Goal: Transaction & Acquisition: Purchase product/service

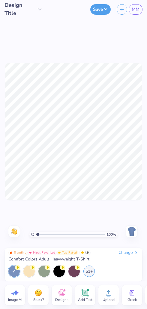
click at [133, 236] on img at bounding box center [132, 232] width 10 height 10
click at [131, 235] on img at bounding box center [132, 232] width 10 height 10
click at [86, 261] on span "Comfort Colors Adult Heavyweight T-Shirt" at bounding box center [48, 259] width 81 height 5
click at [127, 254] on div "Change" at bounding box center [129, 252] width 20 height 5
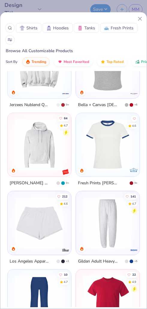
scroll to position [1293, 0]
click at [89, 28] on span "Tanks" at bounding box center [89, 28] width 11 height 6
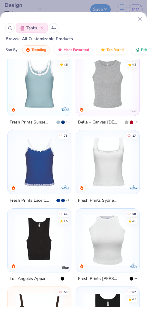
scroll to position [158, 0]
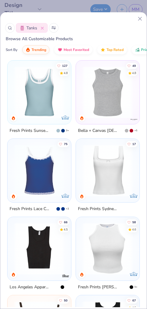
click at [50, 167] on img at bounding box center [40, 171] width 52 height 52
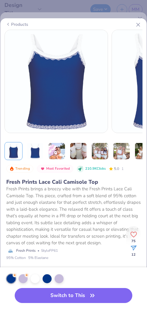
click at [81, 153] on img at bounding box center [78, 151] width 17 height 17
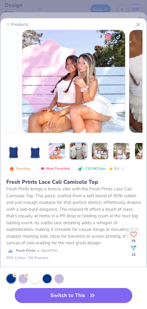
scroll to position [0, 304]
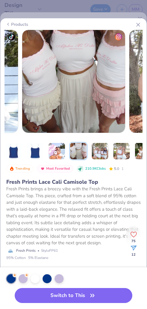
click at [102, 149] on img at bounding box center [99, 151] width 17 height 17
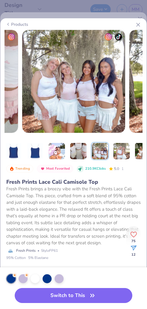
scroll to position [0, 411]
click at [123, 152] on img at bounding box center [121, 151] width 17 height 17
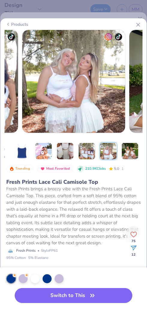
scroll to position [0, 10]
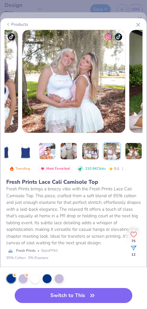
click at [135, 148] on img at bounding box center [133, 151] width 17 height 17
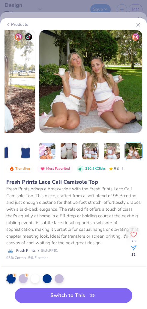
scroll to position [0, 608]
click at [117, 152] on img at bounding box center [111, 151] width 17 height 17
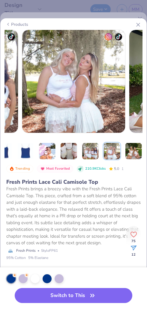
scroll to position [0, 519]
click at [92, 153] on img at bounding box center [90, 151] width 17 height 17
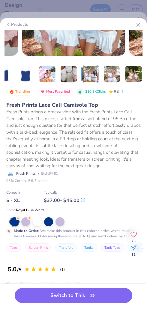
scroll to position [73, 0]
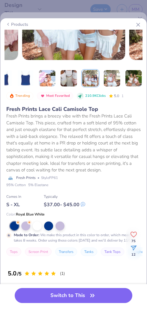
click at [39, 228] on div at bounding box center [37, 226] width 9 height 9
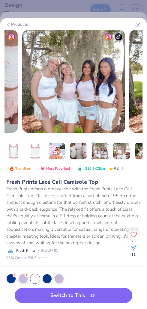
click at [13, 150] on img at bounding box center [14, 151] width 16 height 16
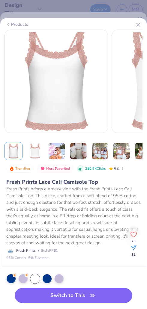
click at [59, 277] on div at bounding box center [59, 279] width 9 height 9
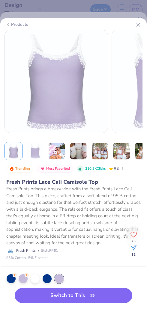
click at [36, 278] on div at bounding box center [35, 279] width 9 height 9
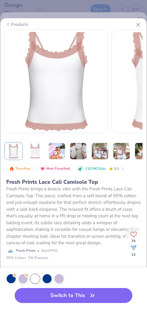
click at [18, 27] on div "Products" at bounding box center [17, 24] width 23 height 6
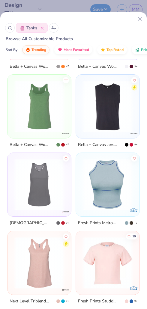
scroll to position [1397, 0]
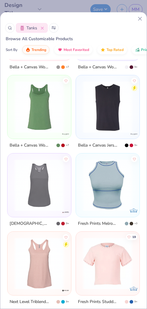
click at [71, 49] on span "Most Favorited" at bounding box center [77, 49] width 26 height 5
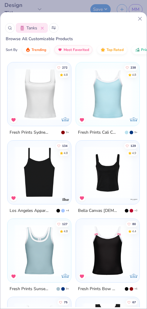
scroll to position [0, 0]
click at [43, 52] on span "Trending" at bounding box center [39, 49] width 15 height 5
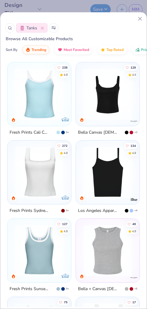
click at [116, 52] on span "Top Rated" at bounding box center [115, 49] width 17 height 5
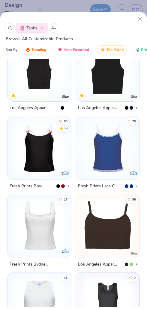
scroll to position [339, 0]
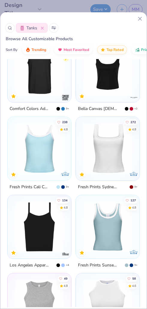
click at [10, 28] on icon at bounding box center [10, 28] width 4 height 4
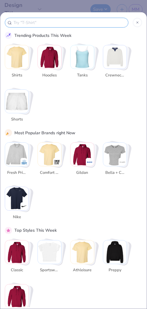
scroll to position [0, 0]
click at [35, 26] on input "text" at bounding box center [69, 22] width 113 height 7
click at [72, 22] on input "text" at bounding box center [69, 22] width 113 height 7
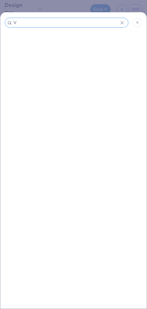
type input "V"
type input "V c"
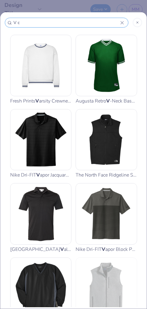
type input "V cu"
type input "V cut"
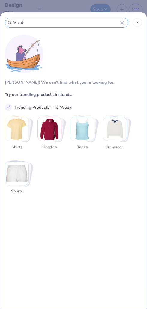
type input "V cut"
click at [82, 139] on img "Stack Card Button Tanks" at bounding box center [82, 128] width 23 height 23
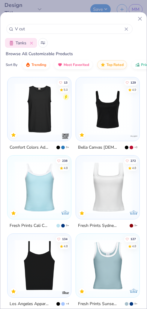
click at [103, 276] on img at bounding box center [108, 266] width 52 height 52
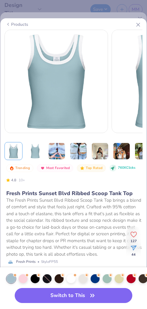
click at [59, 150] on img at bounding box center [56, 151] width 17 height 17
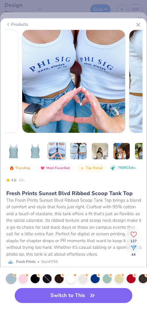
click at [76, 150] on img at bounding box center [78, 151] width 17 height 17
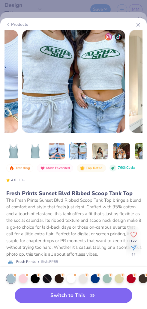
scroll to position [0, 304]
click at [95, 148] on img at bounding box center [99, 151] width 17 height 17
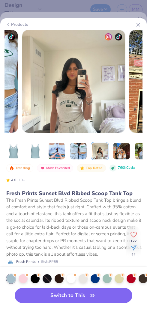
scroll to position [0, 411]
click at [118, 150] on img at bounding box center [121, 151] width 17 height 17
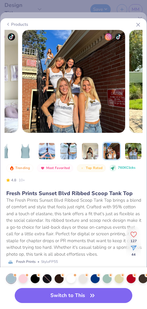
scroll to position [0, 10]
click at [117, 153] on img at bounding box center [111, 151] width 17 height 17
click at [134, 151] on img at bounding box center [133, 151] width 17 height 17
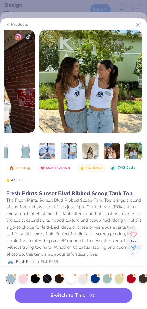
scroll to position [0, 608]
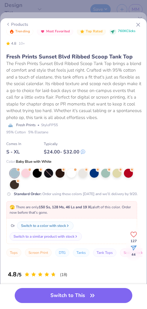
click at [96, 236] on div "Or Switch to a color with stock Switch to a similar product with stock" at bounding box center [71, 232] width 131 height 26
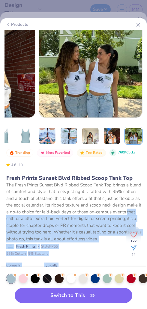
click at [20, 27] on div "Products" at bounding box center [17, 24] width 23 height 6
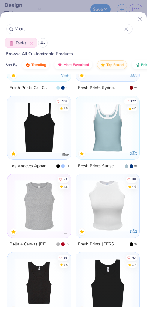
scroll to position [143, 0]
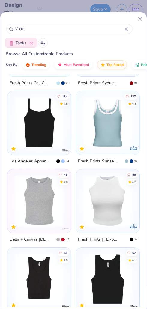
click at [109, 180] on img at bounding box center [108, 202] width 52 height 52
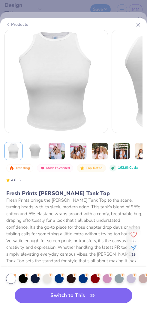
click at [63, 154] on img at bounding box center [56, 151] width 17 height 17
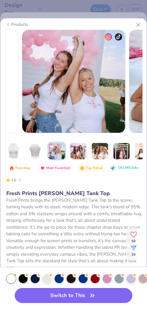
scroll to position [0, 197]
click at [80, 152] on img at bounding box center [78, 151] width 17 height 17
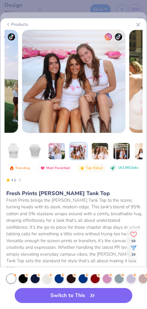
scroll to position [0, 304]
click at [102, 149] on img at bounding box center [99, 151] width 17 height 17
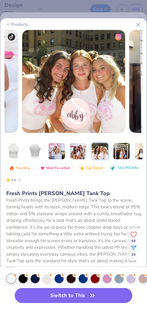
scroll to position [0, 411]
click at [126, 148] on img at bounding box center [121, 151] width 17 height 17
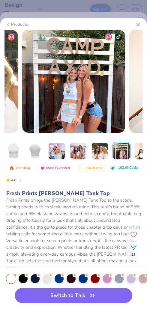
scroll to position [0, 519]
click at [135, 151] on img at bounding box center [142, 151] width 17 height 17
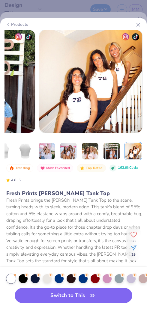
scroll to position [0, 10]
click at [136, 150] on img at bounding box center [133, 151] width 17 height 17
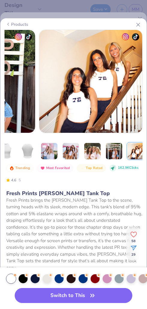
click at [134, 12] on div "Products 14 + MH [PERSON_NAME] Alpha Phi, Clemson University MH [PERSON_NAME] A…" at bounding box center [73, 154] width 147 height 309
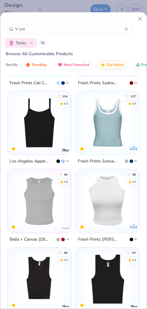
click at [128, 29] on icon at bounding box center [127, 29] width 4 height 4
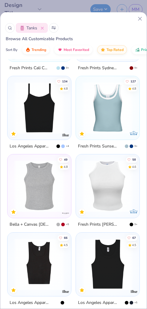
click at [139, 22] on icon at bounding box center [140, 19] width 6 height 6
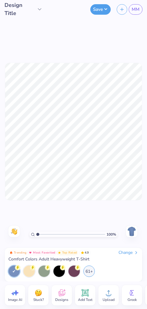
click at [126, 250] on div "Change" at bounding box center [129, 252] width 20 height 5
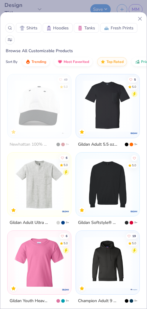
click at [9, 42] on button at bounding box center [10, 40] width 10 height 10
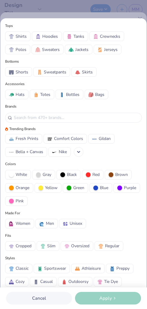
click at [109, 53] on button "Jerseys" at bounding box center [108, 50] width 28 height 10
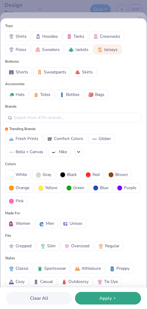
click at [98, 301] on div "Apply" at bounding box center [108, 298] width 62 height 7
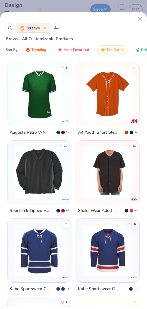
click at [76, 52] on span "Most Favorited" at bounding box center [77, 49] width 26 height 5
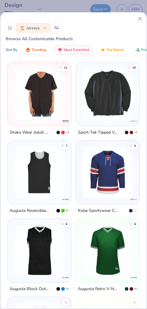
click at [56, 31] on button at bounding box center [57, 28] width 10 height 10
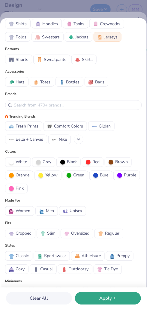
scroll to position [17, 0]
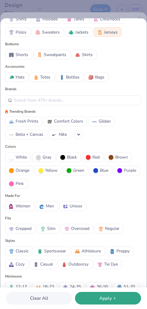
click at [24, 207] on span "Women" at bounding box center [23, 206] width 15 height 6
click at [112, 295] on div "Apply" at bounding box center [108, 298] width 62 height 7
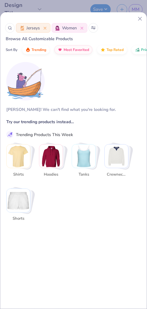
click at [140, 20] on icon at bounding box center [140, 19] width 6 height 6
